Goal: Navigation & Orientation: Find specific page/section

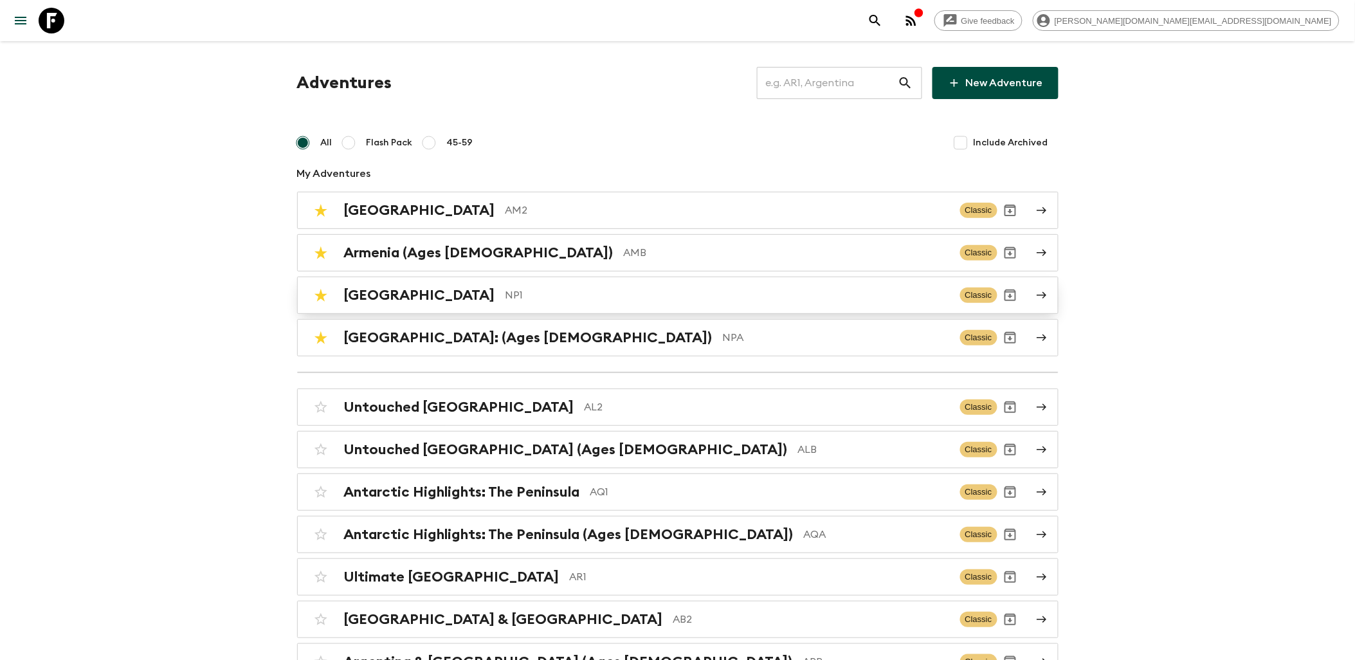
click at [558, 297] on p "NP1" at bounding box center [728, 295] width 445 height 15
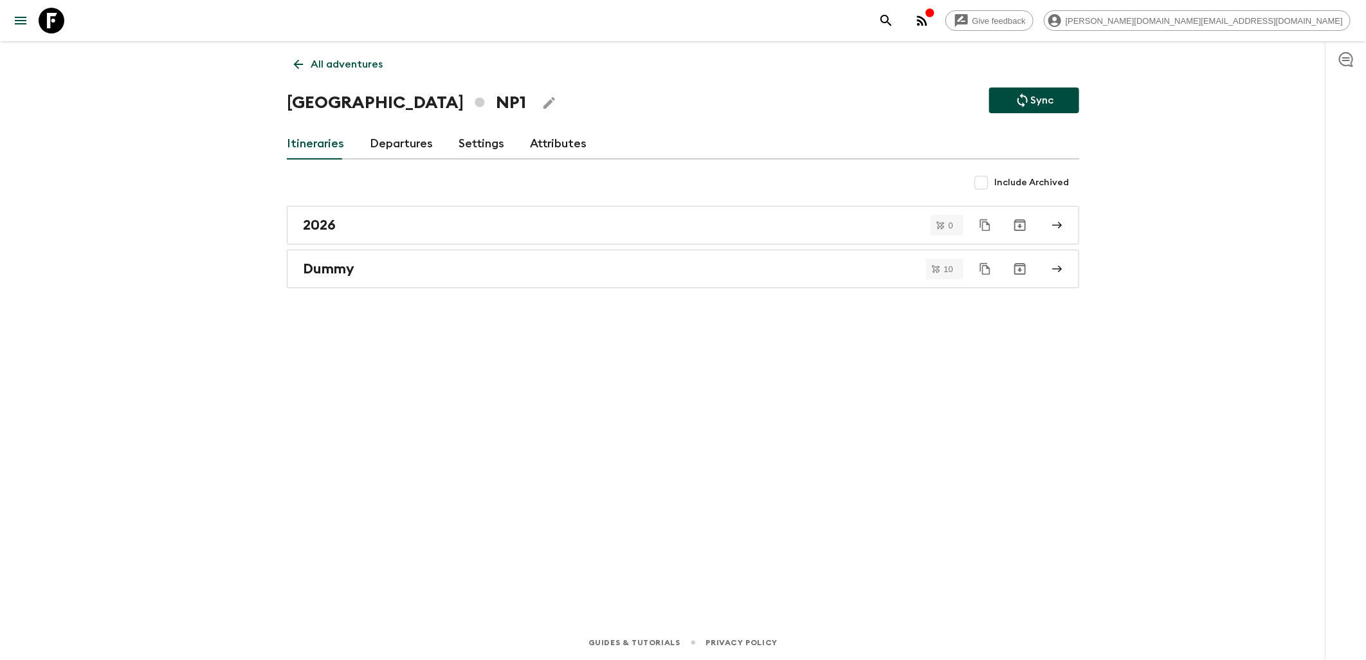
click at [417, 144] on link "Departures" at bounding box center [401, 144] width 63 height 31
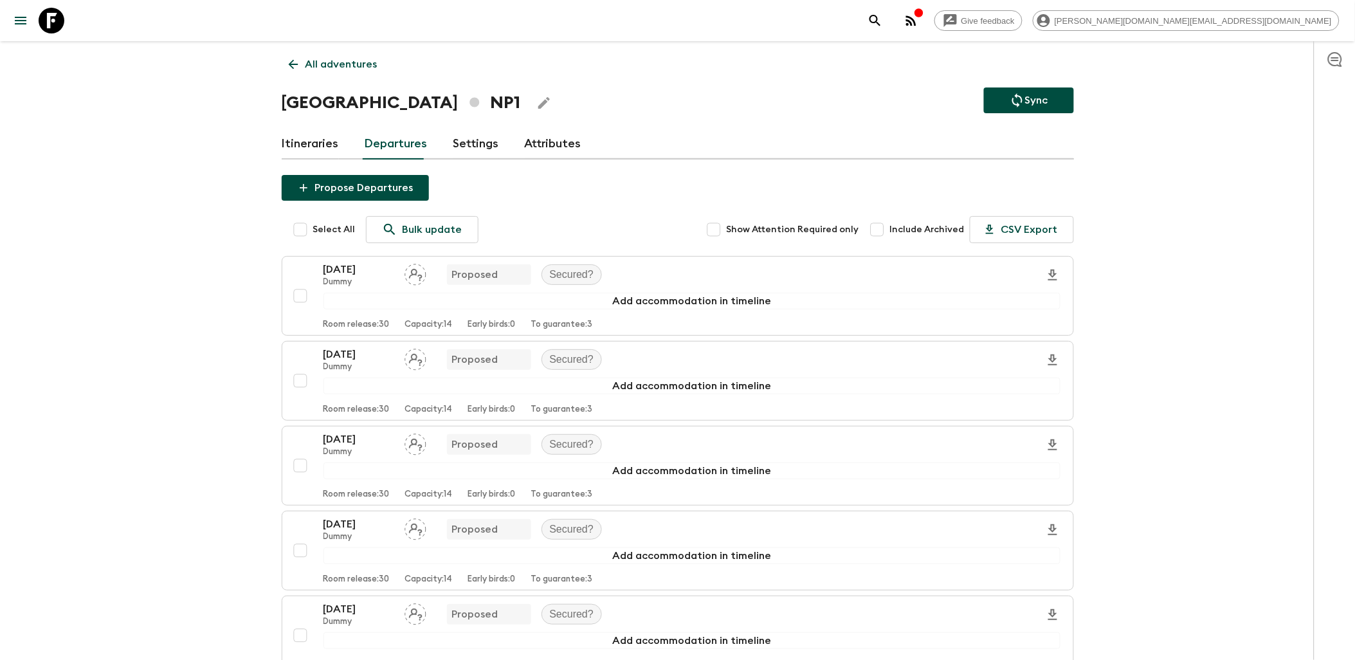
click at [309, 149] on link "Itineraries" at bounding box center [310, 144] width 57 height 31
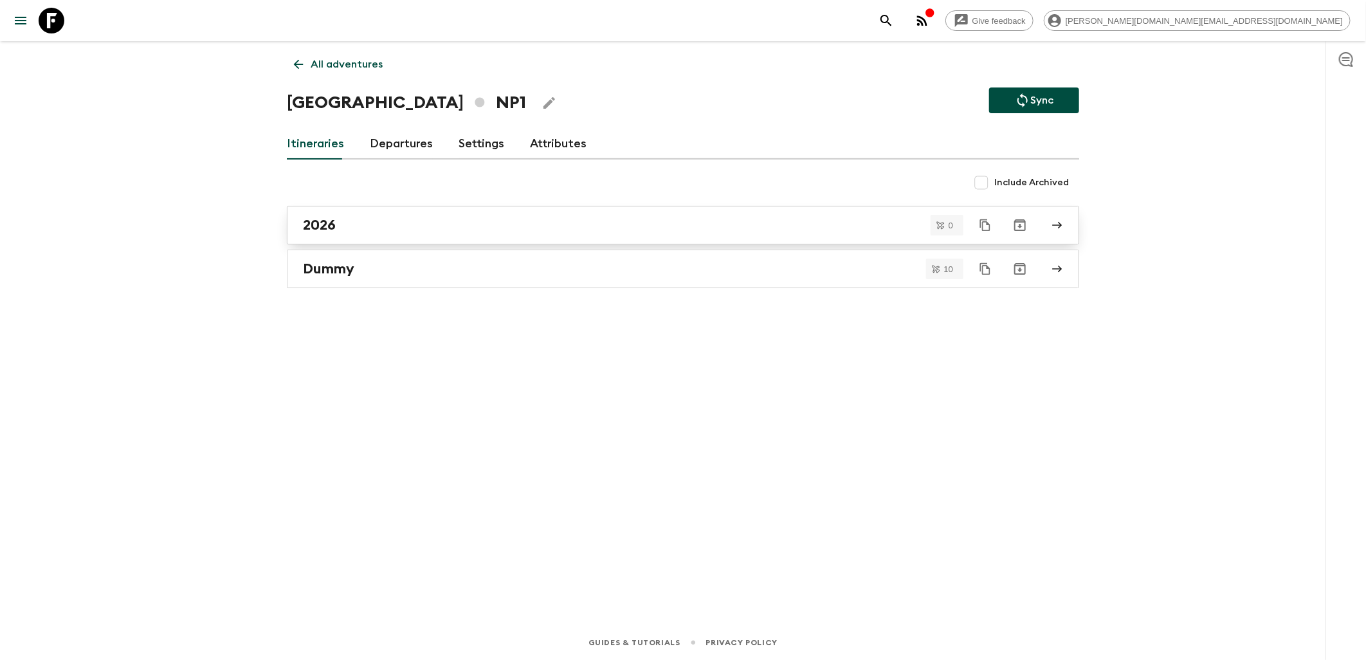
click at [414, 227] on div "2026" at bounding box center [671, 225] width 736 height 17
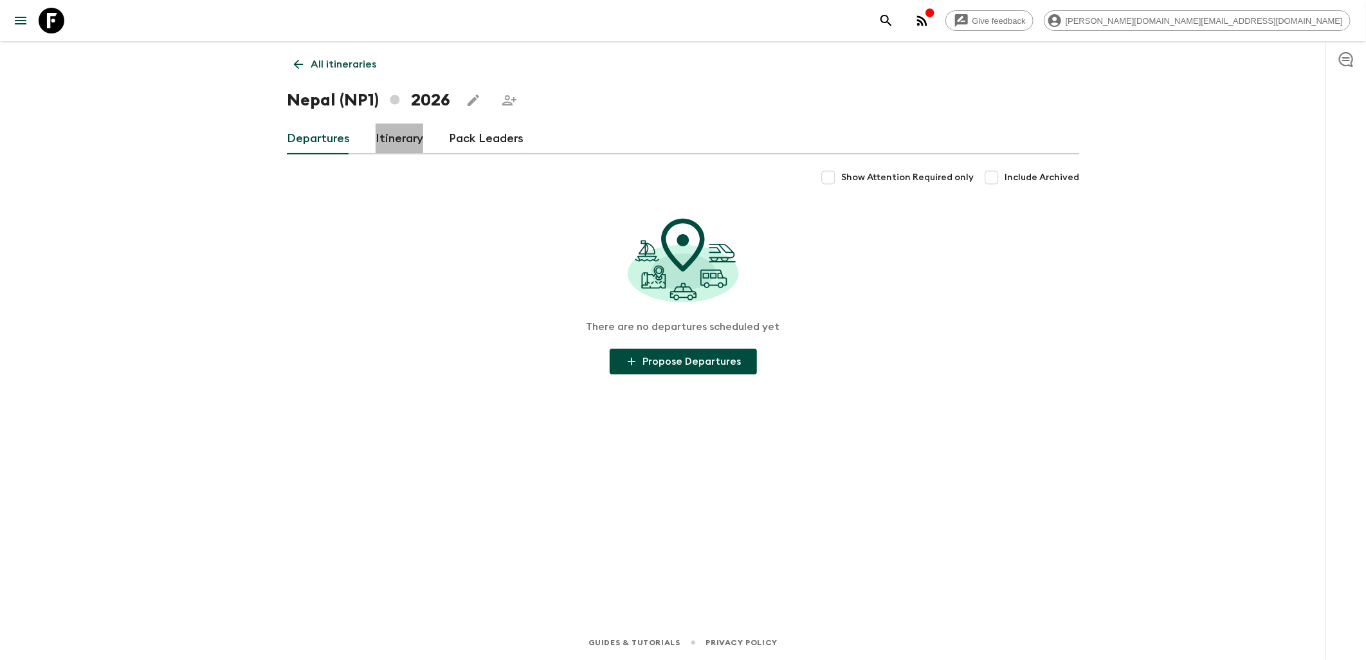
click at [394, 140] on link "Itinerary" at bounding box center [400, 139] width 48 height 31
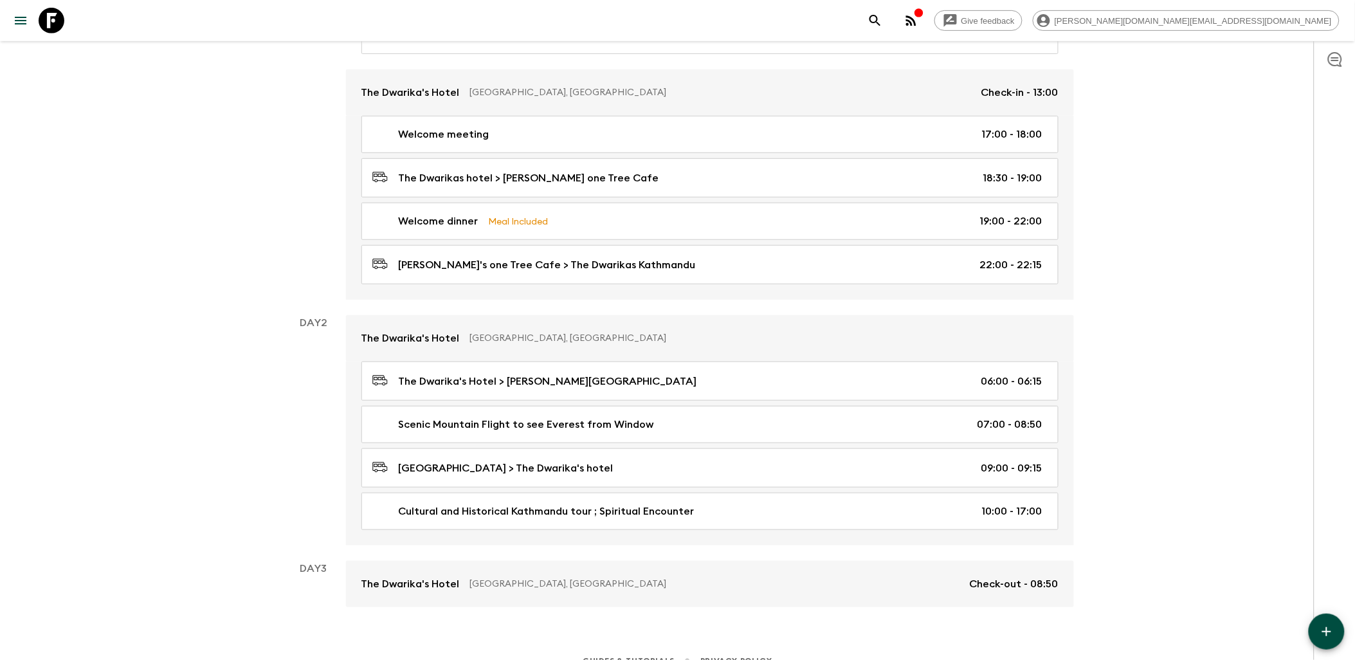
scroll to position [212, 0]
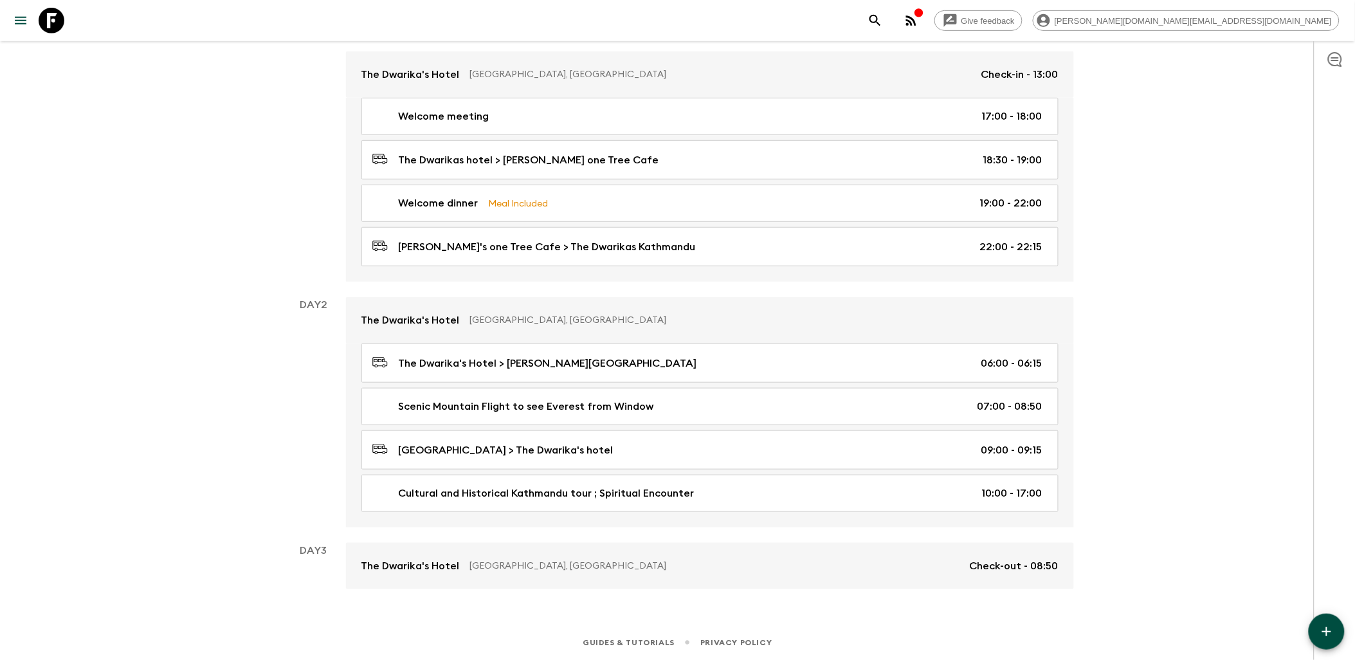
click at [66, 21] on link at bounding box center [51, 21] width 36 height 36
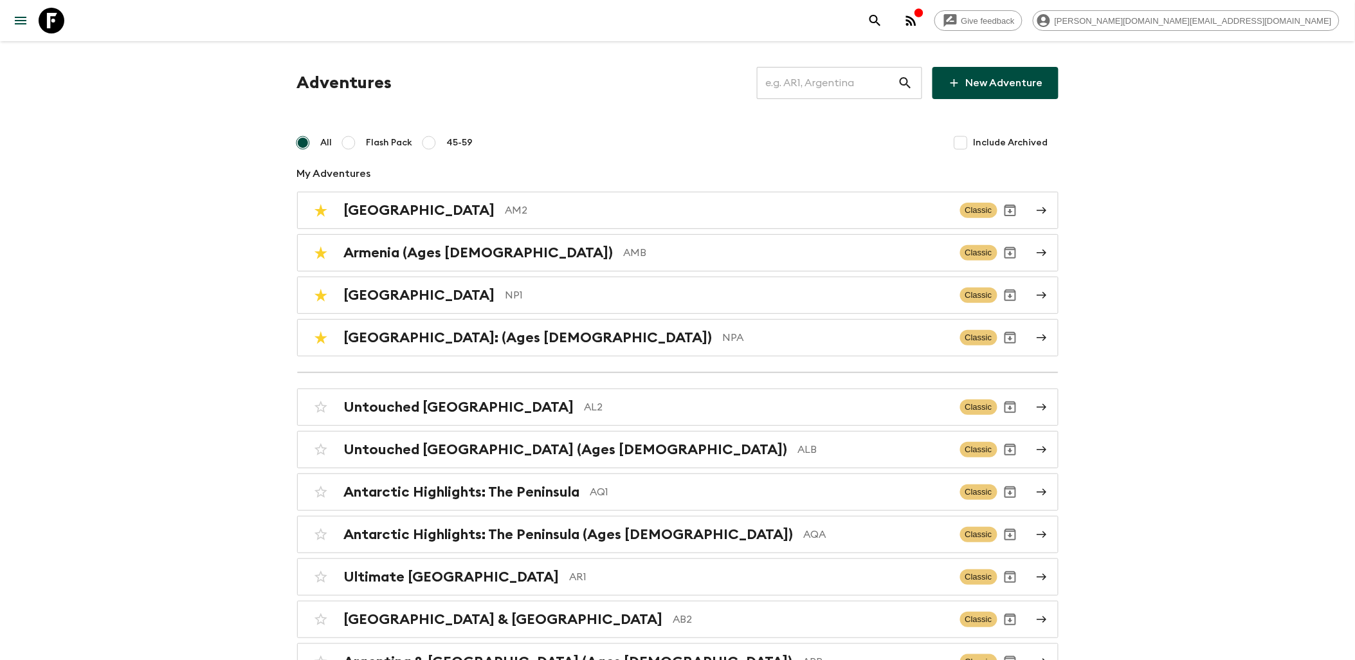
click at [39, 17] on icon at bounding box center [52, 21] width 26 height 26
